Goal: Use online tool/utility: Use online tool/utility

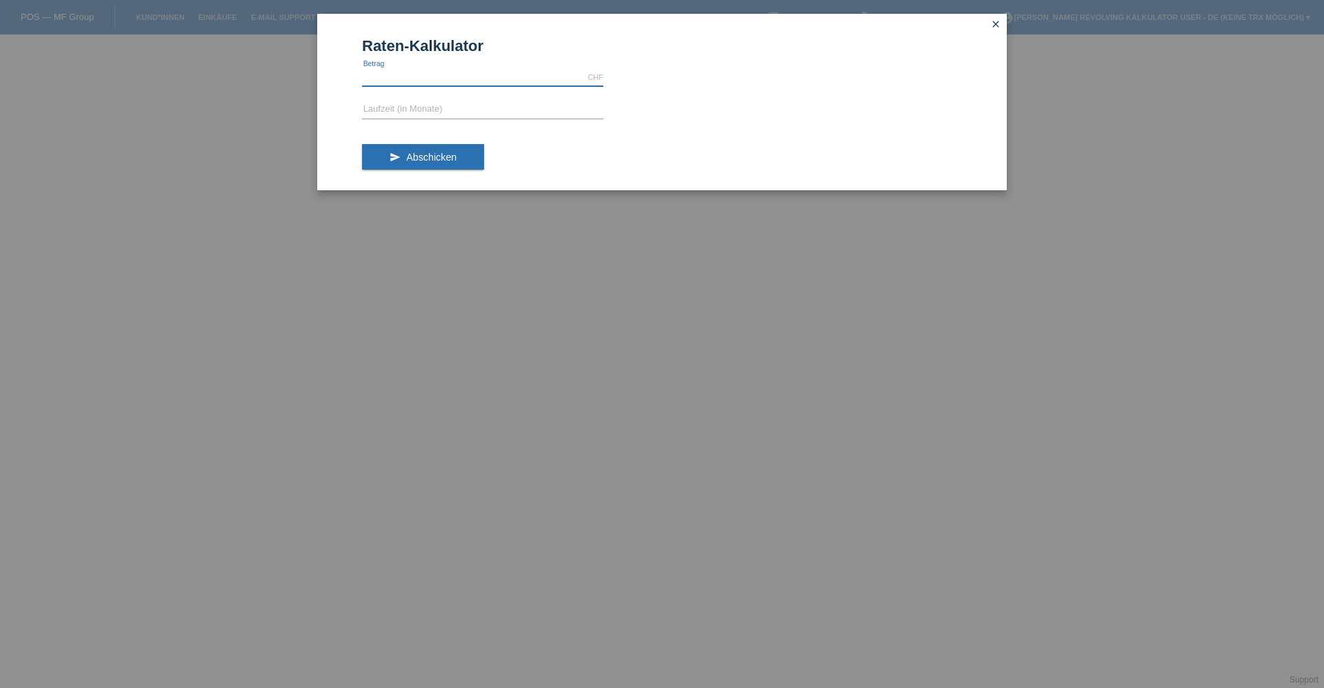
click at [443, 77] on input "text" at bounding box center [482, 77] width 241 height 17
type input "2990.00"
click at [458, 106] on input "text" at bounding box center [482, 109] width 241 height 17
type input "6"
click at [452, 150] on button "send Abschicken" at bounding box center [423, 157] width 122 height 26
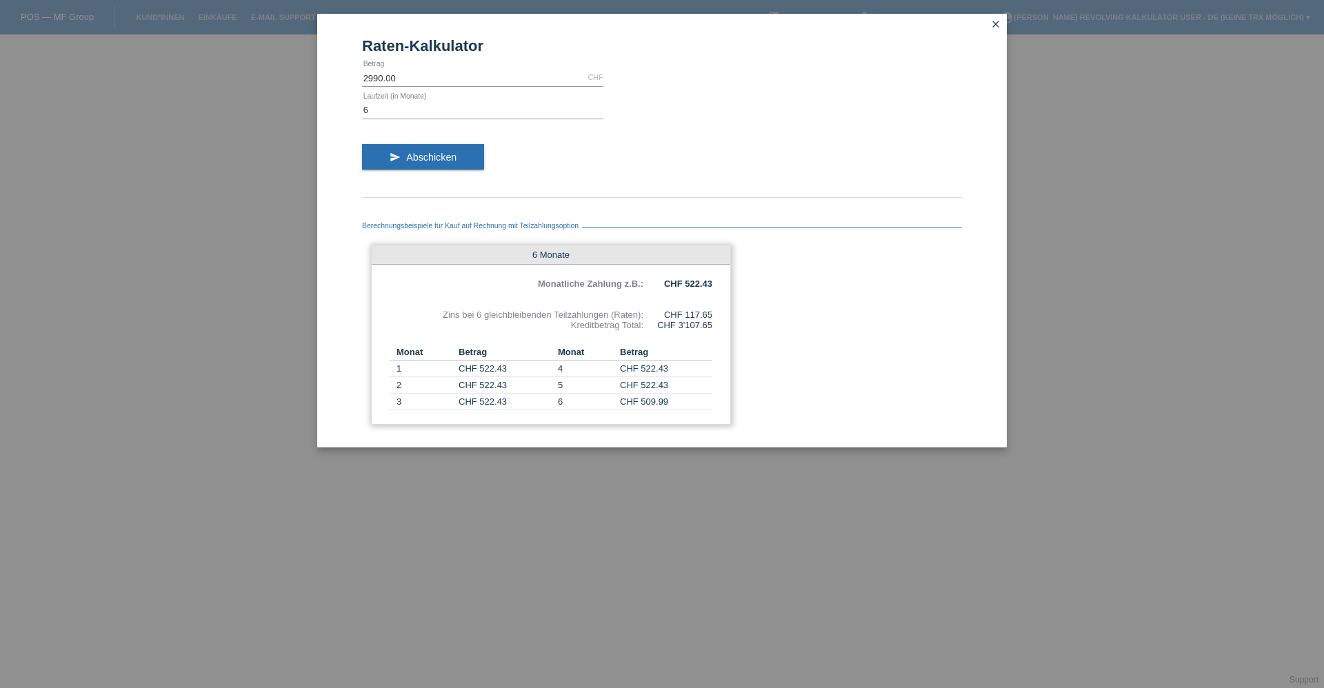
drag, startPoint x: 683, startPoint y: 313, endPoint x: 713, endPoint y: 319, distance: 30.2
click at [713, 319] on div "6 Monate Monatliche Zahlung z.B.: CHF 522.43 Zins bei 6 gleichbleibenden Teilza…" at bounding box center [551, 335] width 360 height 180
click at [757, 372] on div "Berechnungsbeispiele für Kauf auf Rechnung mit Teilzahlungsoption 6 Monate Mona…" at bounding box center [662, 319] width 600 height 229
click at [563, 78] on input "2990.00" at bounding box center [482, 77] width 241 height 17
click at [407, 79] on input "2990.00" at bounding box center [482, 77] width 241 height 17
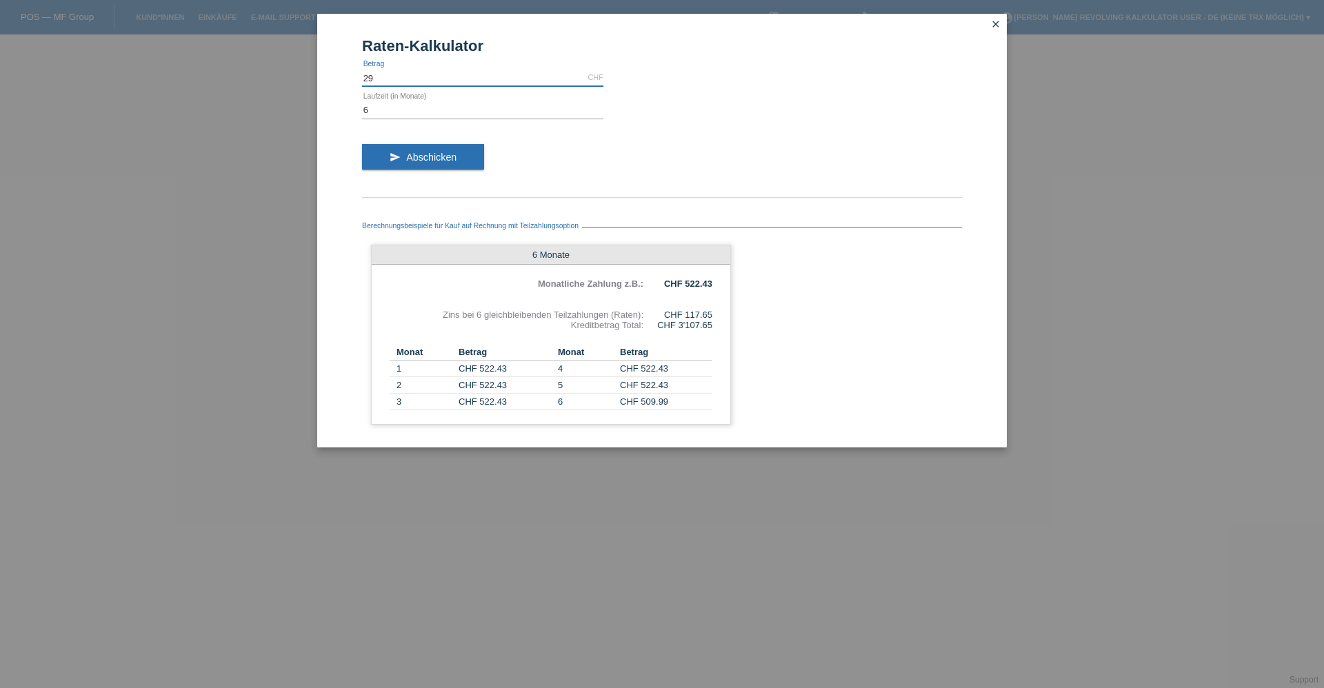
type input "2"
type input "2490.00"
click at [419, 150] on button "send Abschicken" at bounding box center [423, 157] width 122 height 26
drag, startPoint x: 691, startPoint y: 316, endPoint x: 721, endPoint y: 316, distance: 29.7
click at [721, 316] on div "6 Monate Monatliche Zahlung z.B.: CHF 435.57 Zins bei 6 gleichbleibenden Teilza…" at bounding box center [551, 335] width 360 height 180
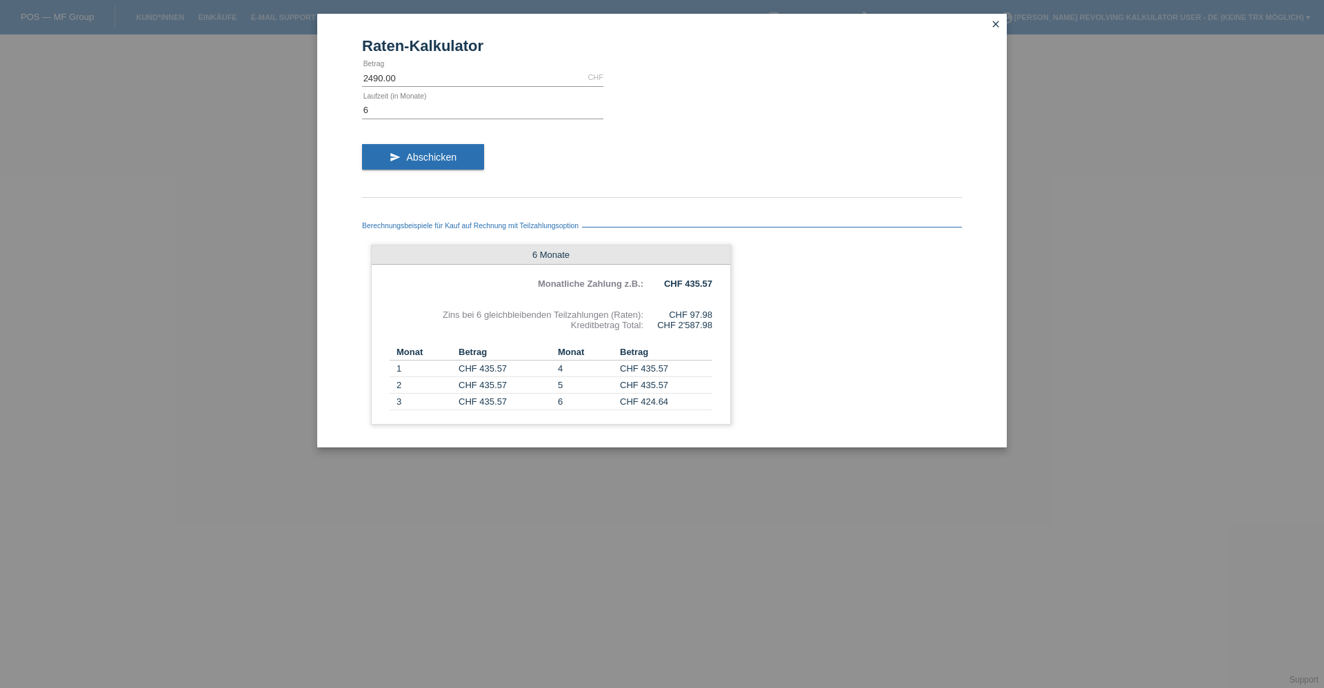
click at [800, 394] on div "Berechnungsbeispiele für Kauf auf Rechnung mit Teilzahlungsoption 6 Monate Mona…" at bounding box center [662, 319] width 600 height 229
click at [996, 21] on icon "close" at bounding box center [995, 24] width 11 height 11
